Goal: Transaction & Acquisition: Purchase product/service

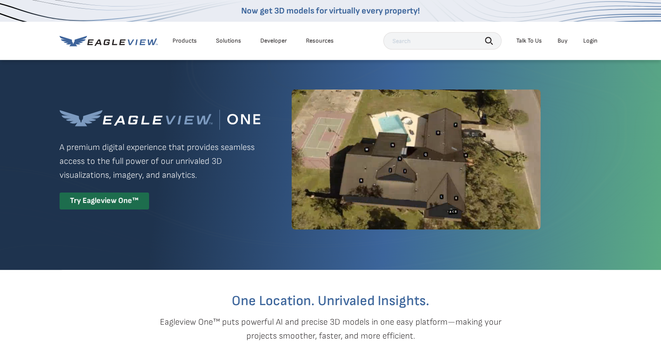
click at [589, 40] on div "Login" at bounding box center [590, 41] width 14 height 8
click at [590, 41] on div "Login" at bounding box center [590, 41] width 14 height 8
click at [117, 198] on div "Try Eagleview One™" at bounding box center [105, 200] width 90 height 17
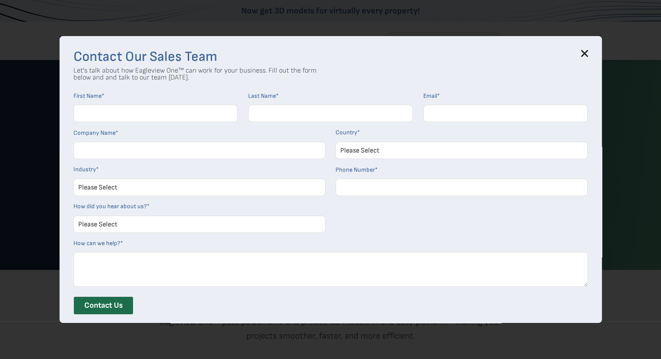
click at [584, 54] on icon at bounding box center [584, 53] width 7 height 7
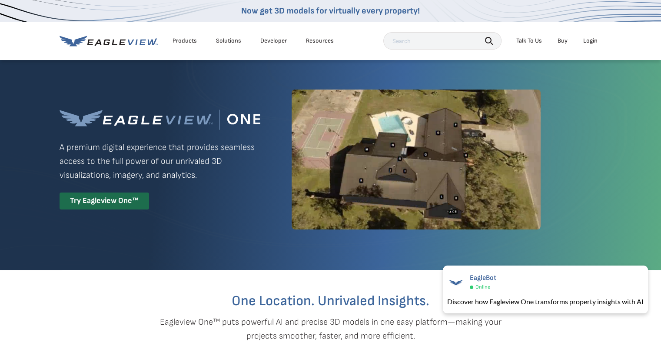
click at [184, 40] on div "Products" at bounding box center [185, 41] width 24 height 8
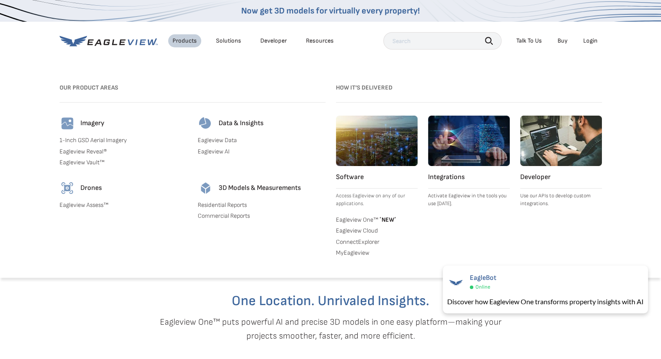
click at [219, 206] on link "Residential Reports" at bounding box center [262, 205] width 128 height 8
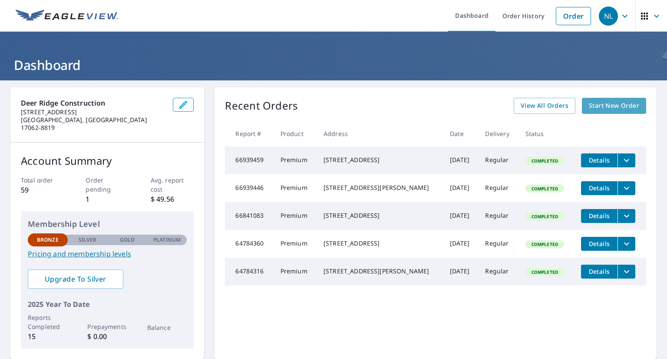
click at [614, 105] on span "Start New Order" at bounding box center [614, 105] width 50 height 11
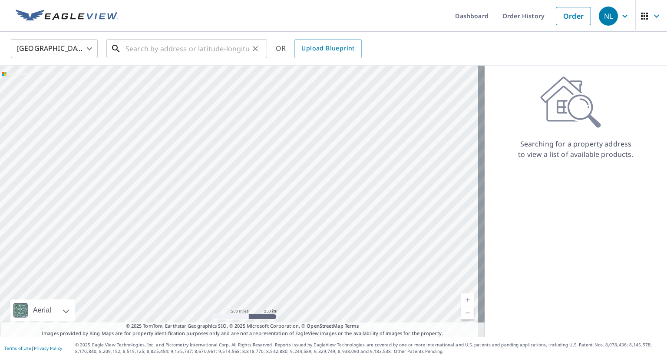
click at [150, 48] on input "text" at bounding box center [188, 48] width 124 height 24
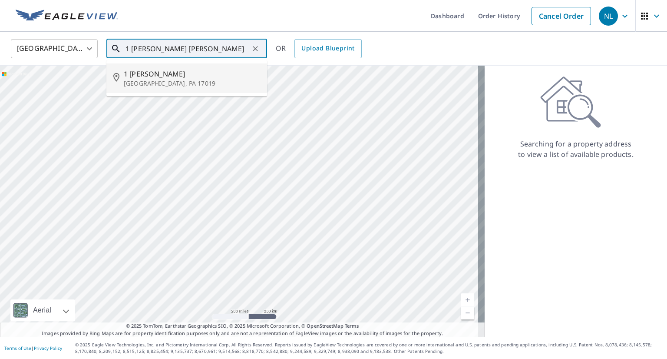
click at [161, 81] on p "[GEOGRAPHIC_DATA], PA 17019" at bounding box center [192, 83] width 136 height 9
type input "[STREET_ADDRESS][PERSON_NAME]"
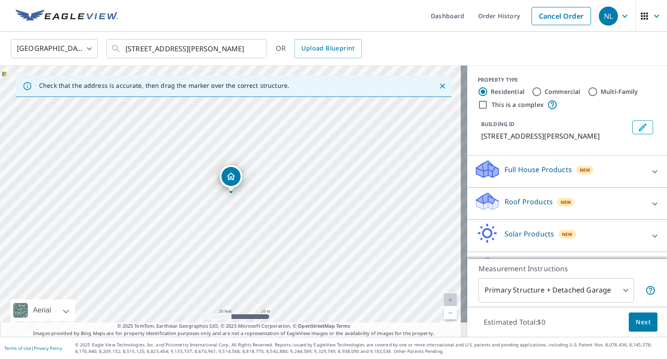
drag, startPoint x: 297, startPoint y: 162, endPoint x: 298, endPoint y: 154, distance: 7.8
click at [298, 154] on div "[STREET_ADDRESS][PERSON_NAME]" at bounding box center [234, 201] width 468 height 271
click at [511, 208] on div "Roof Products New" at bounding box center [559, 203] width 170 height 25
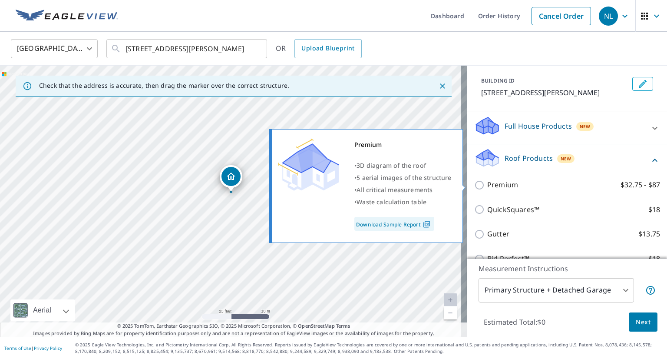
click at [474, 182] on input "Premium $32.75 - $87" at bounding box center [480, 185] width 13 height 10
checkbox input "true"
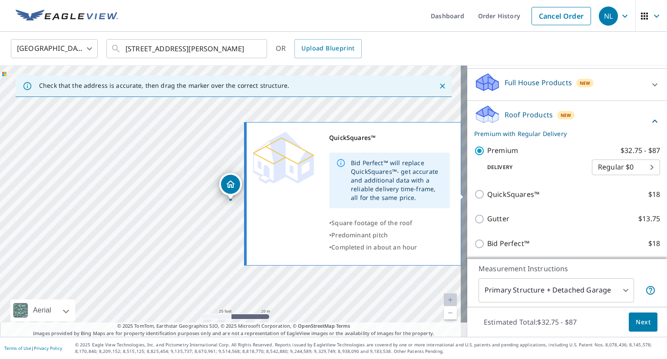
scroll to position [151, 0]
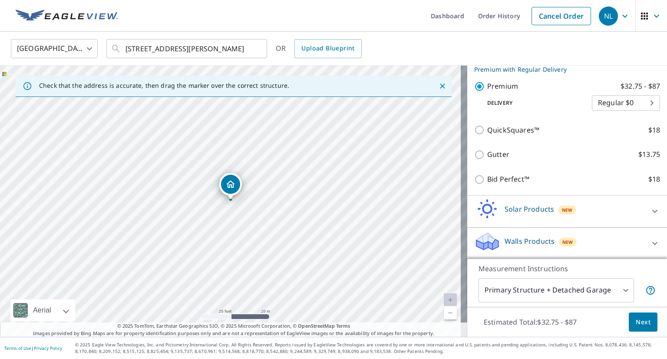
click at [639, 319] on span "Next" at bounding box center [643, 322] width 15 height 11
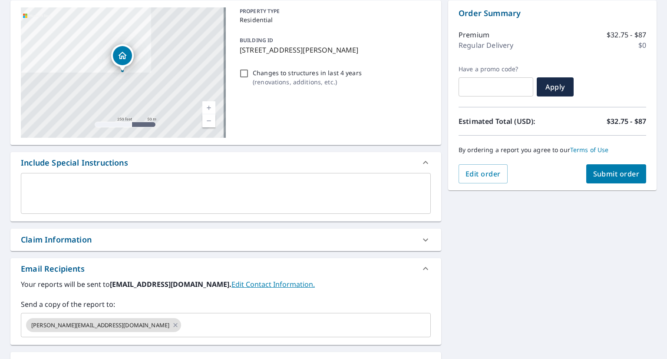
scroll to position [174, 0]
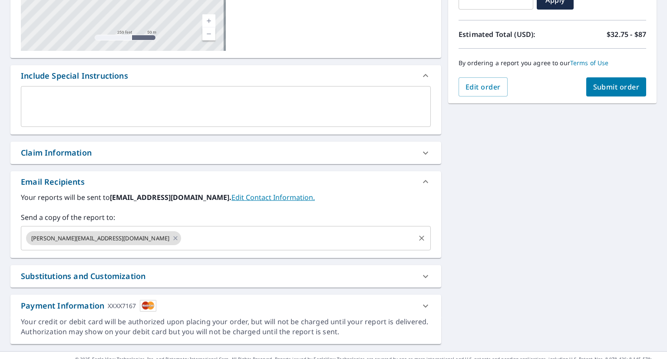
click at [182, 236] on input "text" at bounding box center [298, 238] width 232 height 17
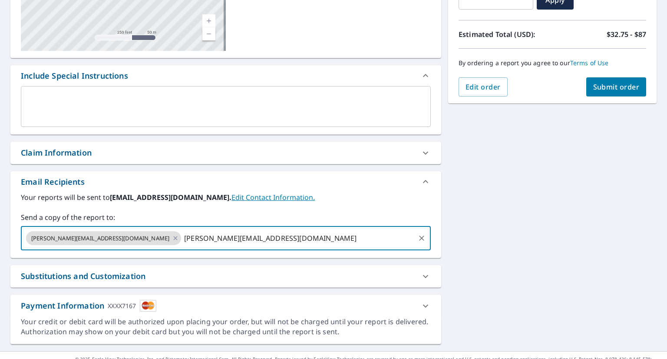
scroll to position [188, 0]
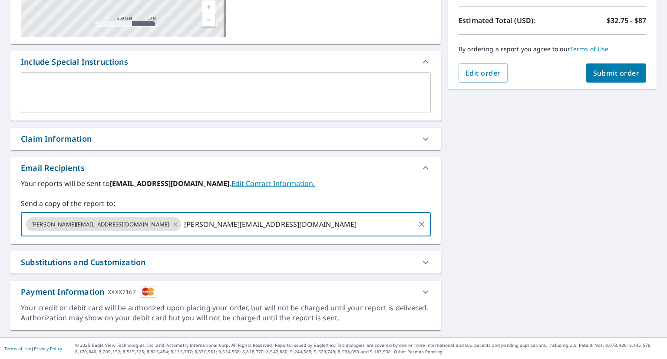
type input "[PERSON_NAME][EMAIL_ADDRESS][DOMAIN_NAME]"
click at [621, 75] on span "Submit order" at bounding box center [617, 73] width 46 height 10
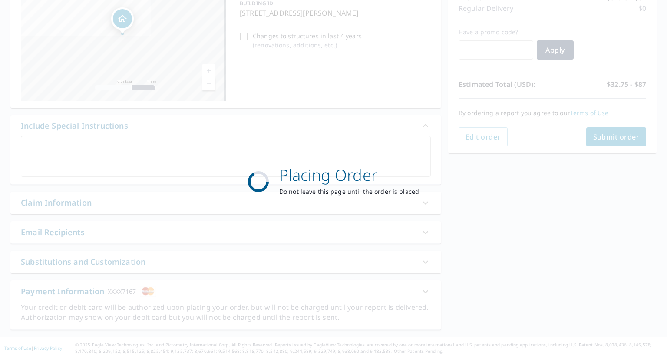
scroll to position [123, 0]
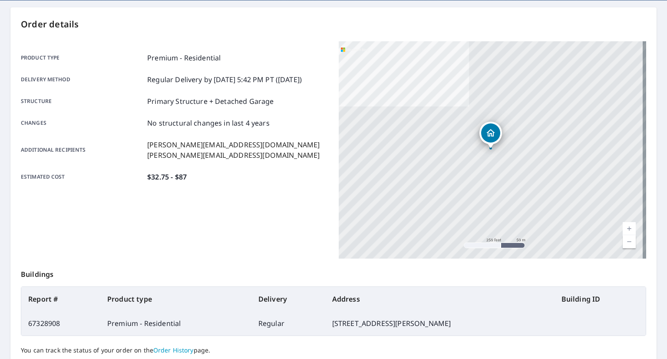
scroll to position [152, 0]
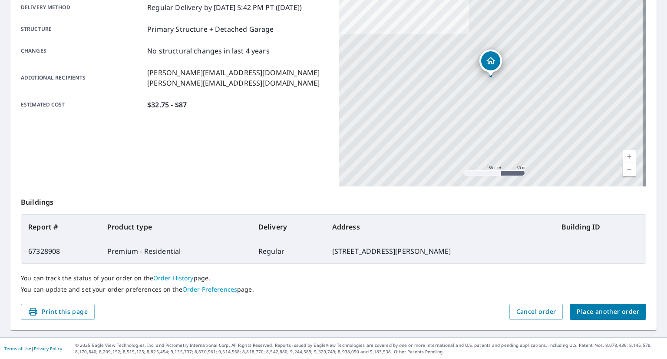
click at [614, 311] on span "Place another order" at bounding box center [608, 311] width 63 height 11
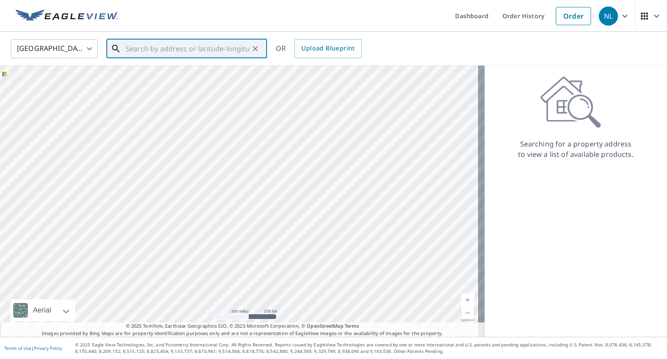
click at [192, 53] on input "text" at bounding box center [188, 48] width 124 height 24
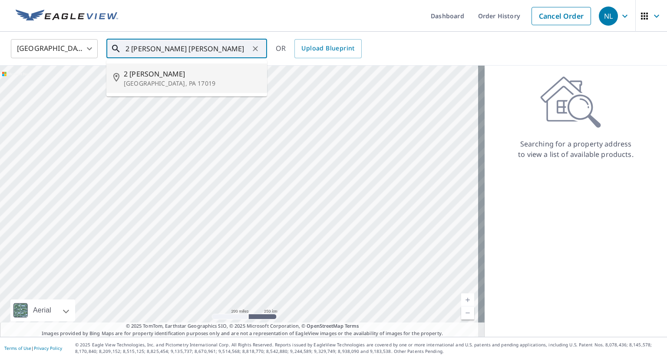
click at [137, 81] on p "[GEOGRAPHIC_DATA], PA 17019" at bounding box center [192, 83] width 136 height 9
type input "[STREET_ADDRESS][PERSON_NAME]"
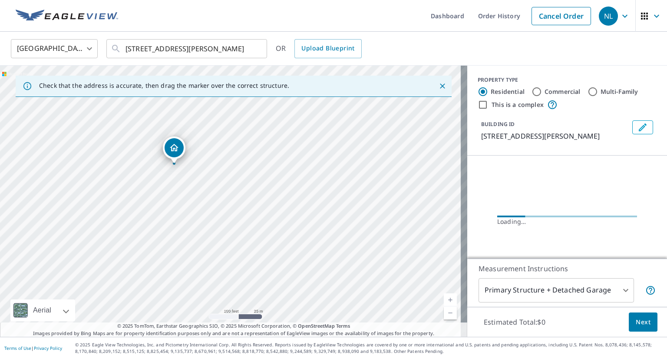
drag, startPoint x: 217, startPoint y: 175, endPoint x: 254, endPoint y: 229, distance: 64.7
click at [254, 229] on div "[STREET_ADDRESS][PERSON_NAME]" at bounding box center [234, 201] width 468 height 271
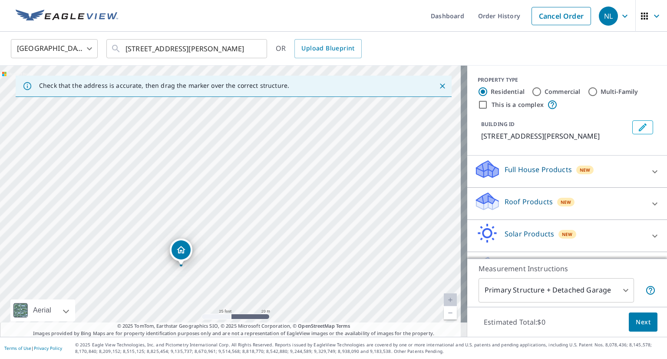
drag, startPoint x: 238, startPoint y: 190, endPoint x: 249, endPoint y: 243, distance: 54.0
click at [249, 243] on div "[STREET_ADDRESS][PERSON_NAME]" at bounding box center [234, 201] width 468 height 271
click at [524, 205] on p "Roof Products" at bounding box center [529, 201] width 48 height 10
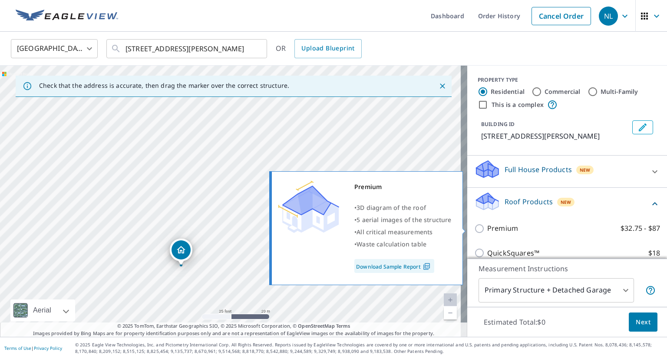
click at [474, 229] on input "Premium $32.75 - $87" at bounding box center [480, 228] width 13 height 10
checkbox input "true"
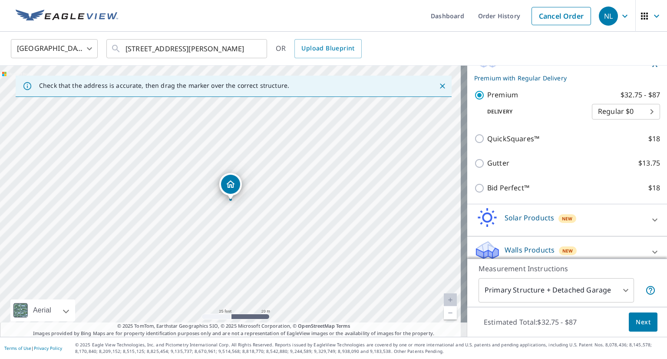
scroll to position [151, 0]
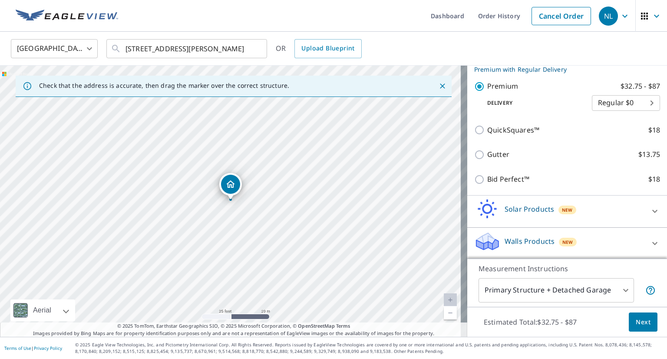
click at [636, 323] on span "Next" at bounding box center [643, 322] width 15 height 11
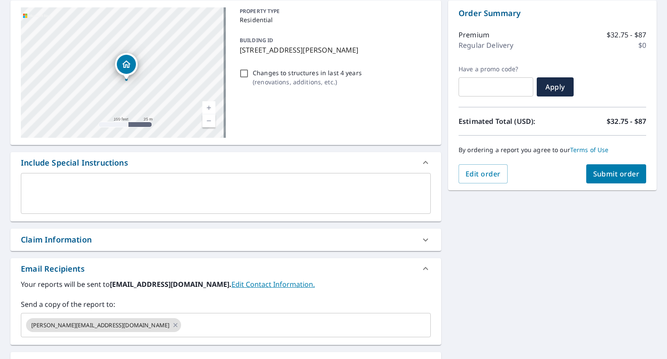
scroll to position [174, 0]
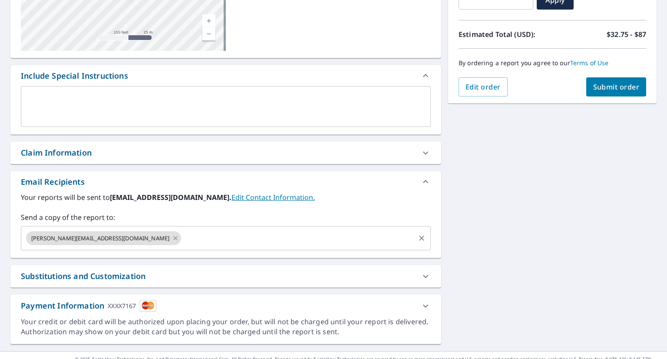
click at [182, 240] on input "text" at bounding box center [298, 238] width 232 height 17
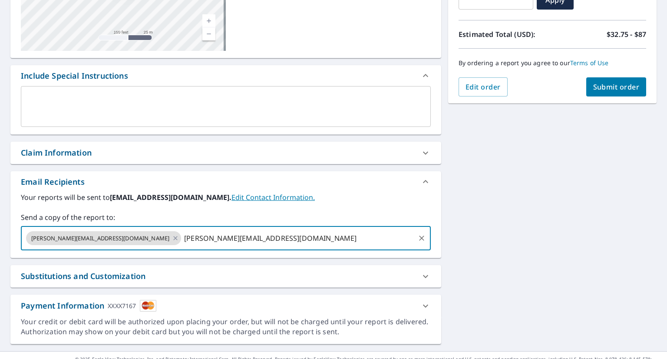
scroll to position [188, 0]
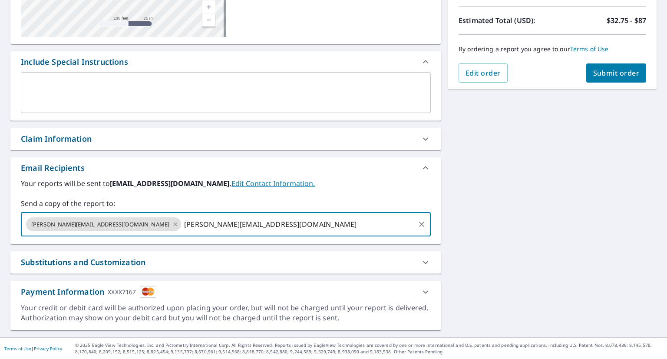
type input "[PERSON_NAME][EMAIL_ADDRESS][DOMAIN_NAME]"
click at [617, 72] on span "Submit order" at bounding box center [617, 73] width 46 height 10
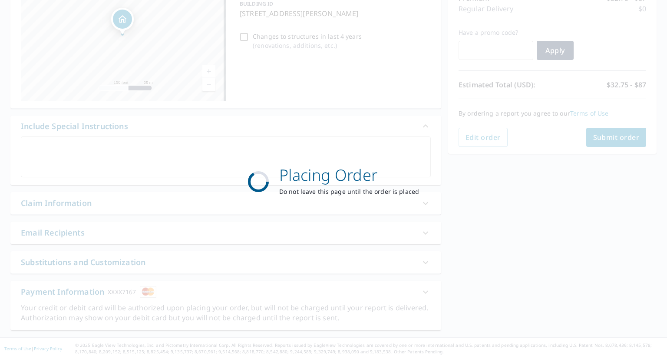
scroll to position [123, 0]
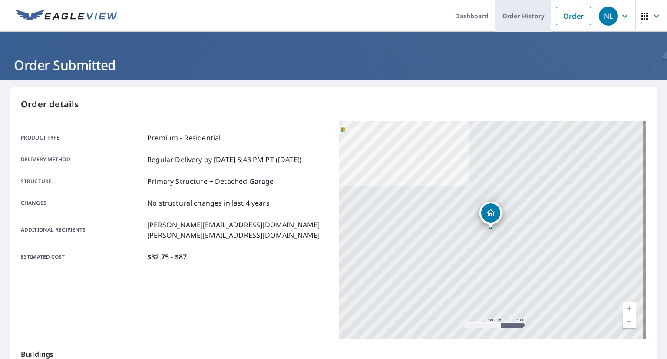
click at [508, 17] on link "Order History" at bounding box center [524, 16] width 56 height 32
